Goal: Transaction & Acquisition: Purchase product/service

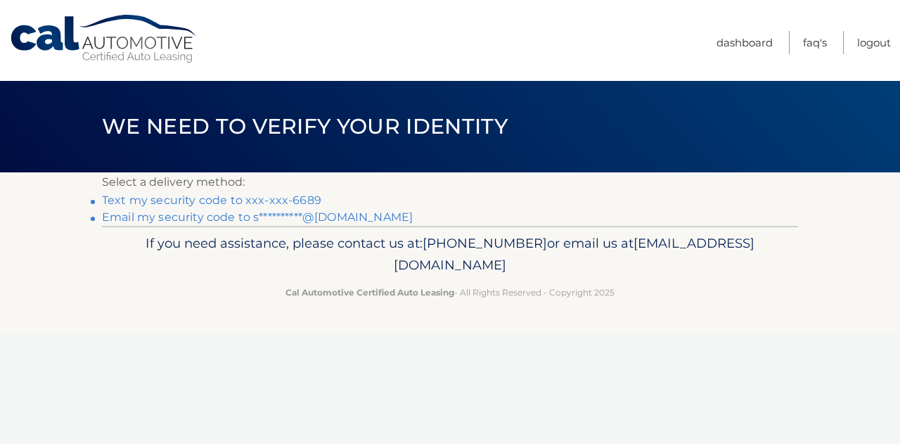
click at [276, 196] on link "Text my security code to xxx-xxx-6689" at bounding box center [211, 199] width 219 height 13
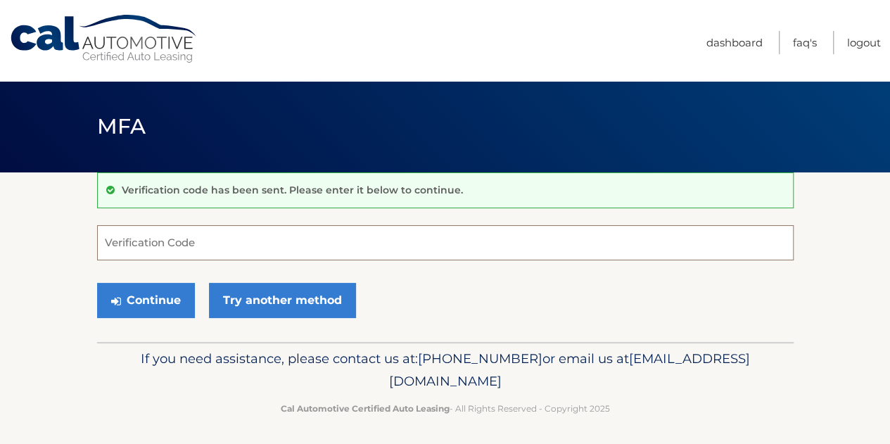
click at [211, 236] on input "Verification Code" at bounding box center [445, 242] width 696 height 35
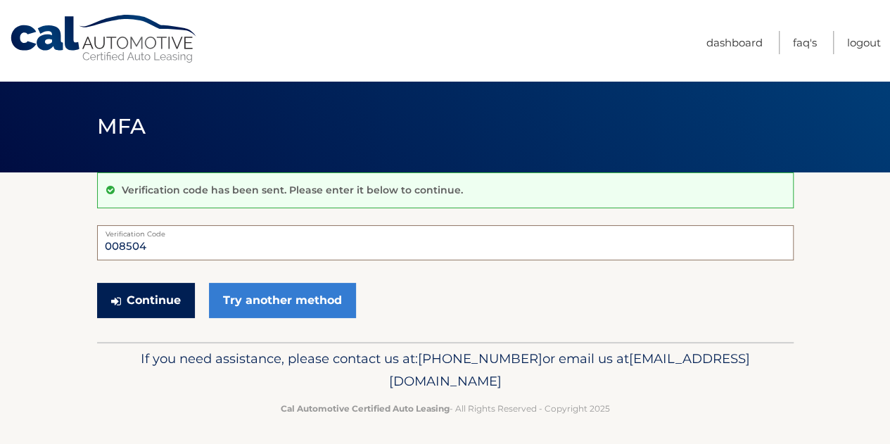
type input "008504"
click at [142, 288] on button "Continue" at bounding box center [146, 300] width 98 height 35
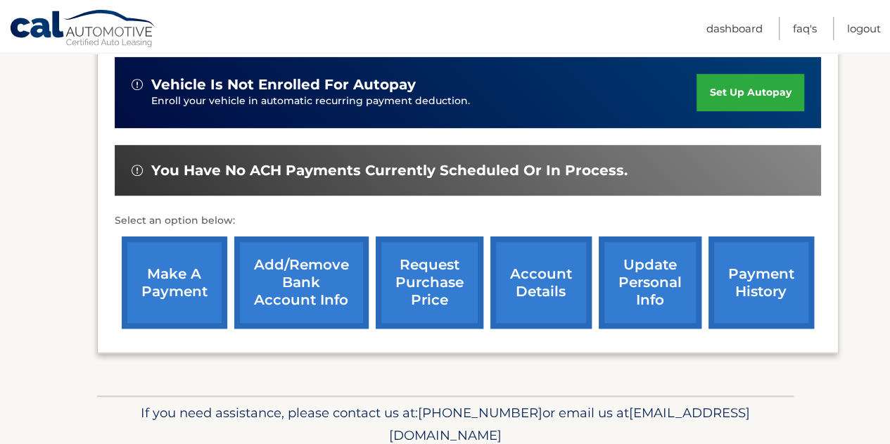
scroll to position [352, 0]
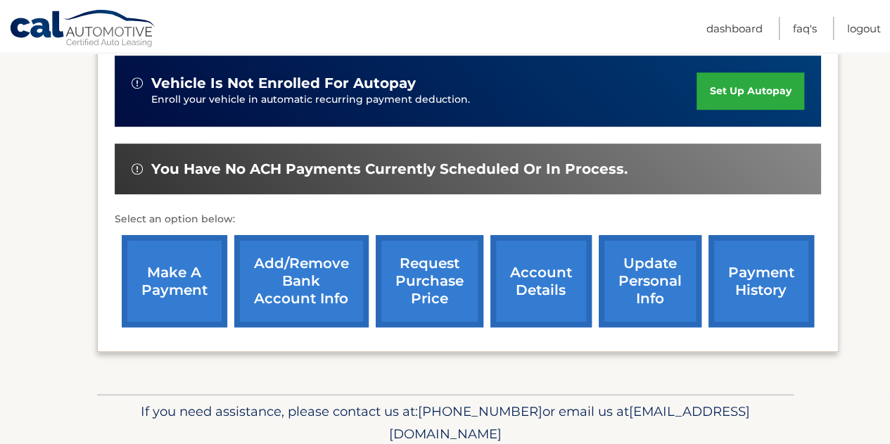
click at [166, 271] on link "make a payment" at bounding box center [175, 281] width 106 height 92
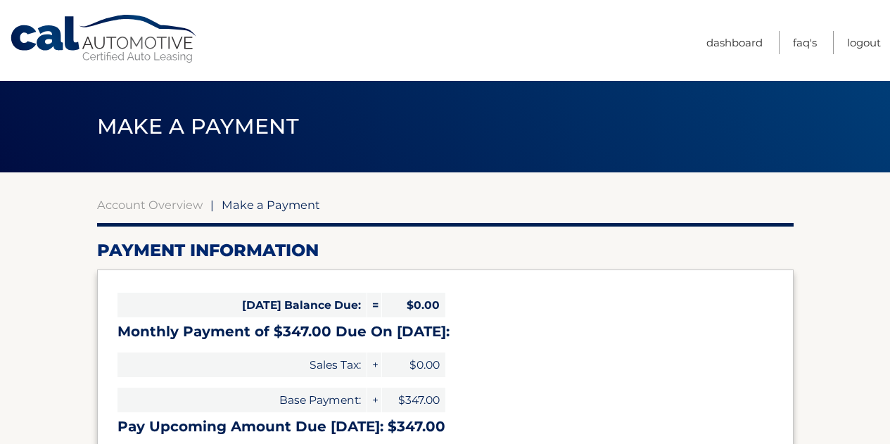
select select "Yjc1NjE5ZjYtMWY5YS00YTg5LTg2NWItZWRmNGJmZTBmNzA4"
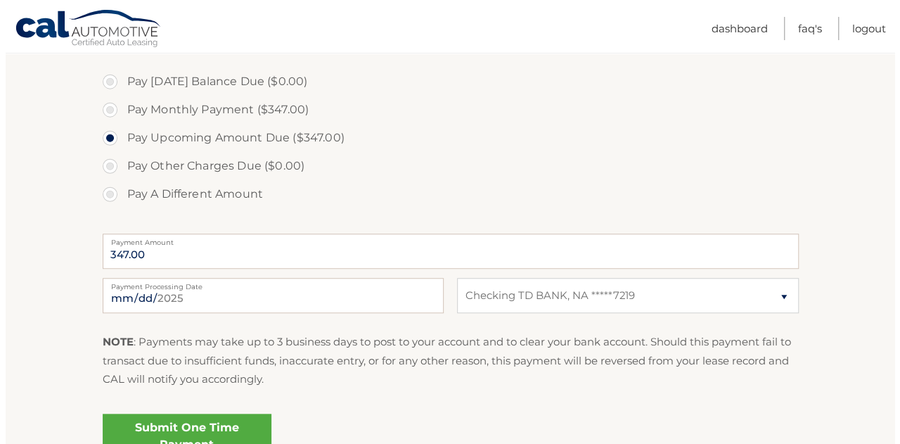
scroll to position [492, 0]
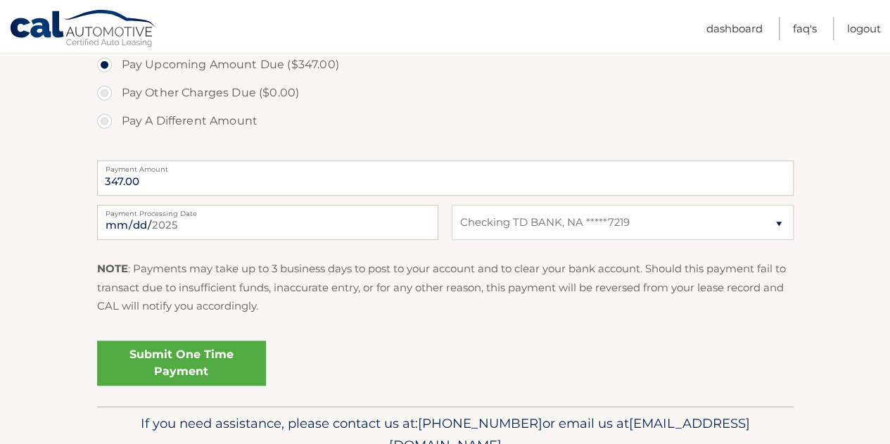
click at [193, 357] on link "Submit One Time Payment" at bounding box center [181, 362] width 169 height 45
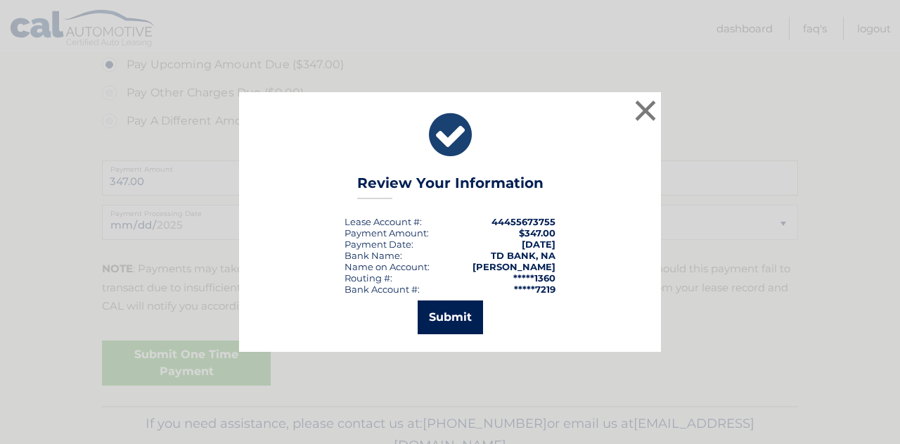
click at [450, 312] on button "Submit" at bounding box center [450, 317] width 65 height 34
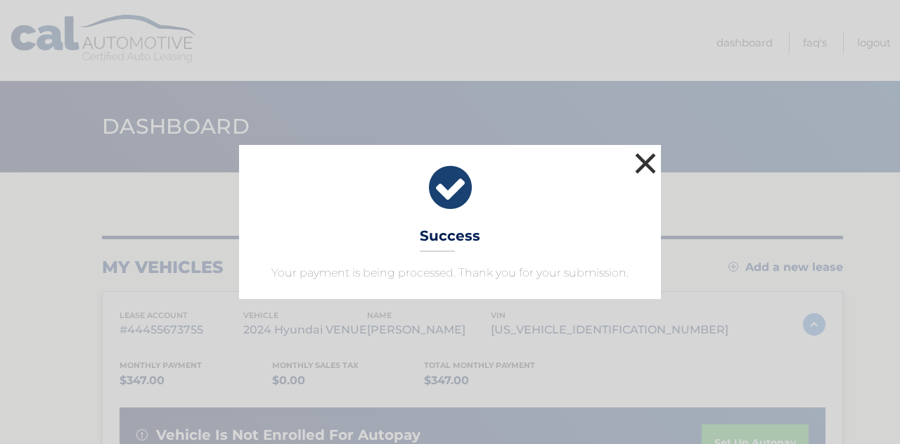
click at [649, 157] on button "×" at bounding box center [646, 163] width 28 height 28
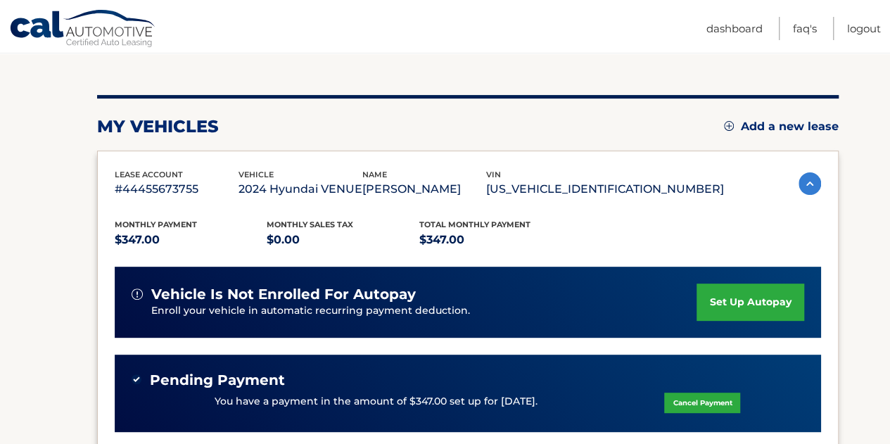
scroll to position [211, 0]
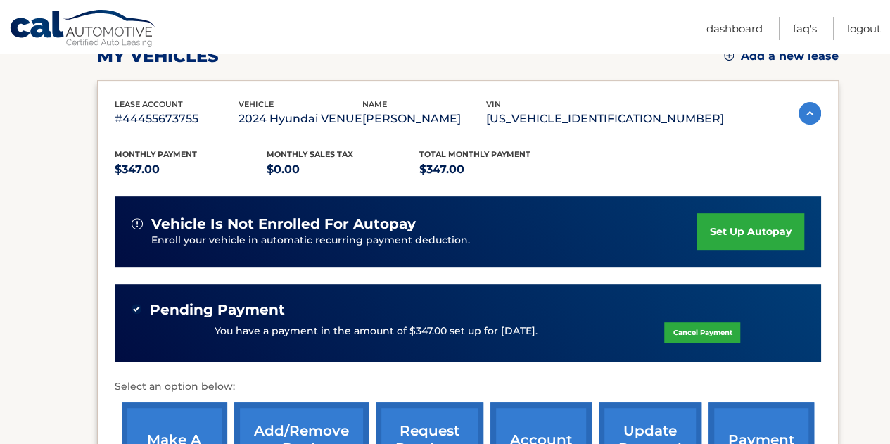
drag, startPoint x: 111, startPoint y: 98, endPoint x: 549, endPoint y: 343, distance: 501.1
click at [549, 343] on div "lease account #44455673755 vehicle 2024 Hyundai VENUE name [PERSON_NAME] vin [U…" at bounding box center [467, 300] width 741 height 440
copy div "lease account #44455673755 vehicle 2024 Hyundai VENUE name [PERSON_NAME] vin [U…"
click at [617, 191] on div "Monthly Payment $347.00 Monthly sales Tax $0.00 Total Monthly Payment $347.00 v…" at bounding box center [468, 315] width 706 height 373
drag, startPoint x: 152, startPoint y: 309, endPoint x: 548, endPoint y: 330, distance: 396.6
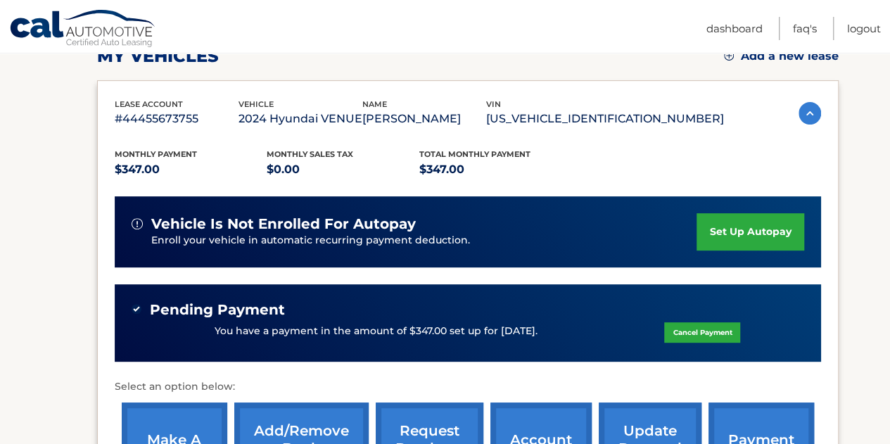
click at [548, 330] on div "Pending Payment You have a payment in the amount of $347.00 set up for [DATE]. …" at bounding box center [468, 323] width 673 height 44
drag, startPoint x: 405, startPoint y: 203, endPoint x: 168, endPoint y: 324, distance: 266.5
click at [168, 324] on div "You have a payment in the amount of $347.00 set up for [DATE]. Cancel Payment" at bounding box center [468, 331] width 673 height 27
drag, startPoint x: 151, startPoint y: 305, endPoint x: 543, endPoint y: 338, distance: 394.0
click at [543, 338] on div "Pending Payment You have a payment in the amount of $347.00 set up for [DATE]. …" at bounding box center [468, 323] width 673 height 44
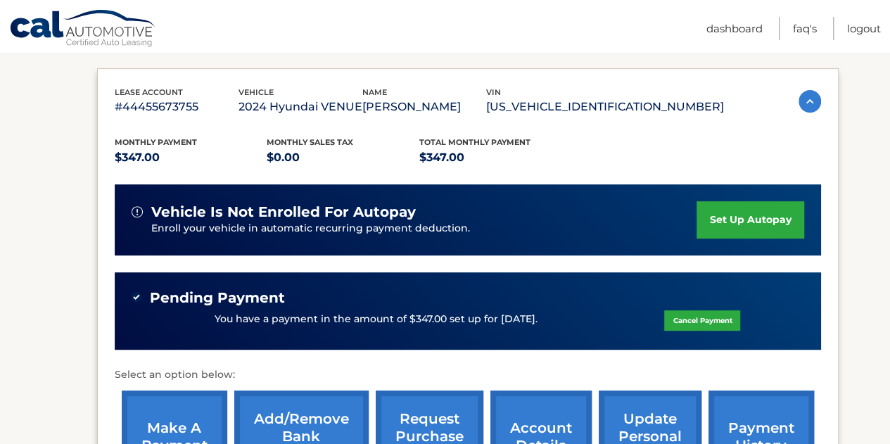
scroll to position [281, 0]
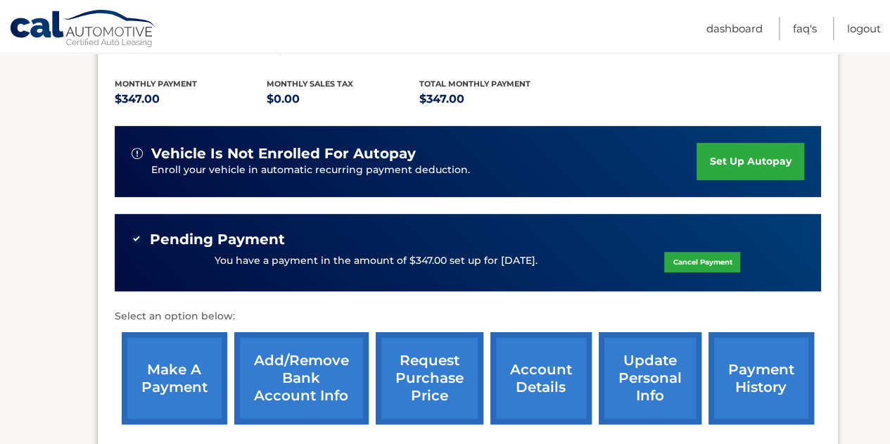
click at [737, 391] on link "payment history" at bounding box center [761, 378] width 106 height 92
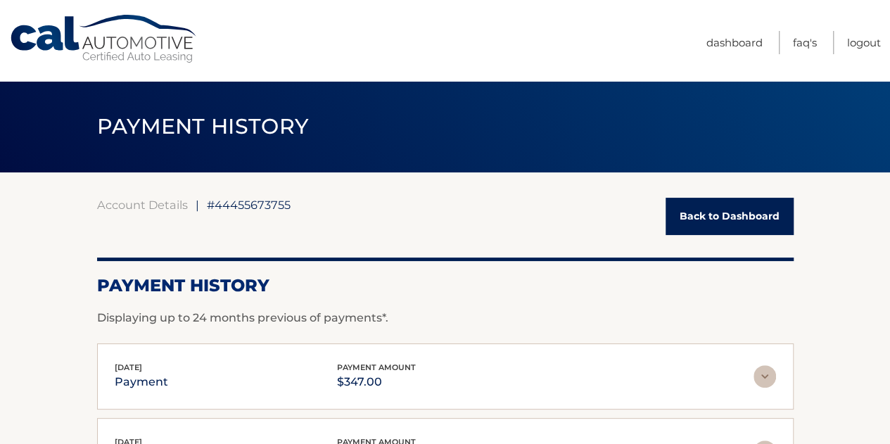
click at [748, 209] on link "Back to Dashboard" at bounding box center [730, 216] width 128 height 37
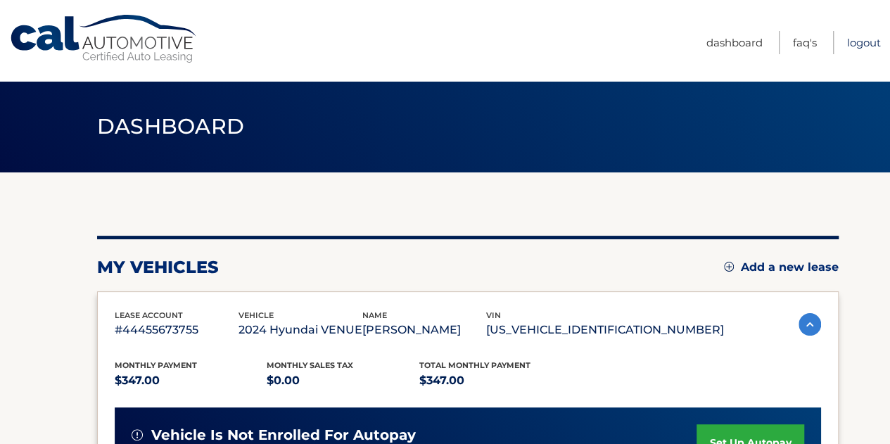
click at [867, 40] on link "Logout" at bounding box center [864, 42] width 34 height 23
